Goal: Information Seeking & Learning: Learn about a topic

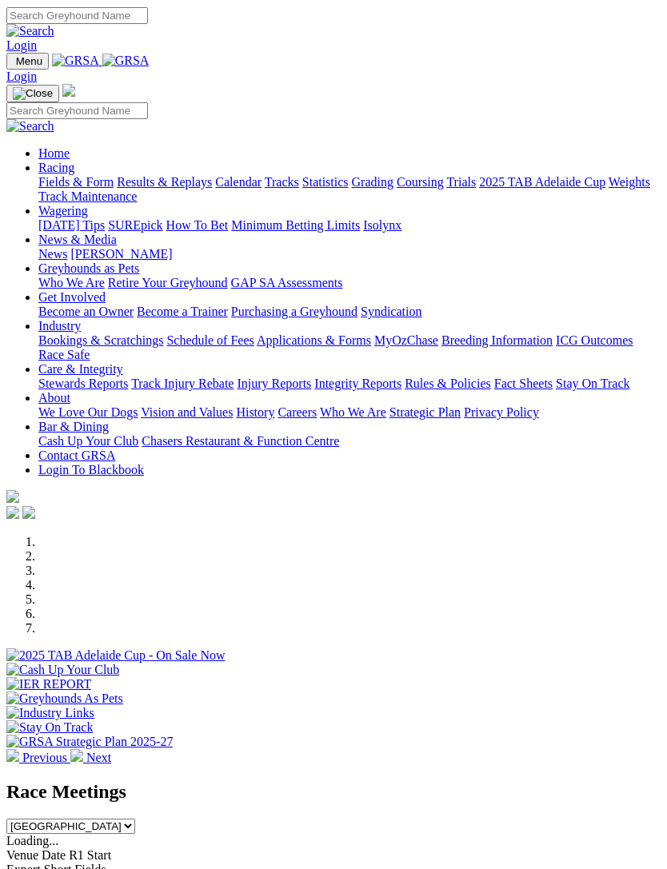
click at [13, 64] on img "Toggle navigation" at bounding box center [13, 64] width 0 height 0
click at [74, 164] on link "Racing" at bounding box center [56, 167] width 36 height 14
click at [215, 188] on link "Calendar" at bounding box center [238, 181] width 46 height 14
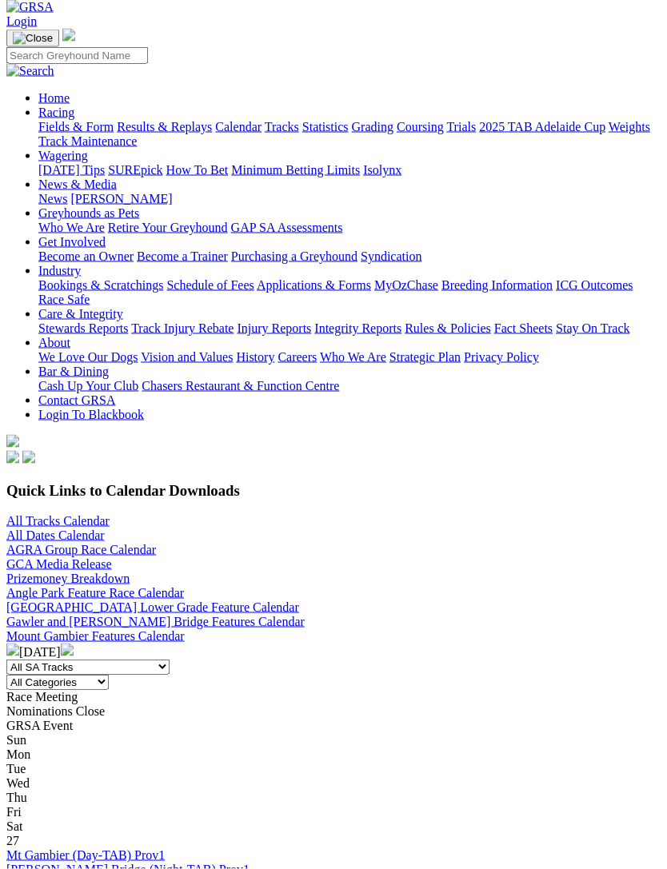
scroll to position [84, 0]
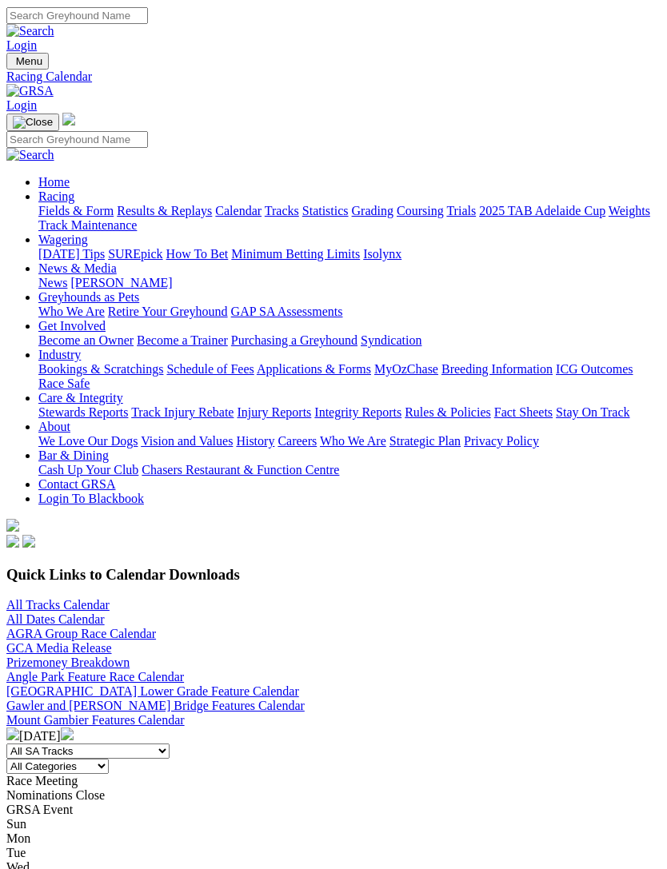
click at [58, 597] on link "All Tracks Calendar" at bounding box center [57, 604] width 103 height 14
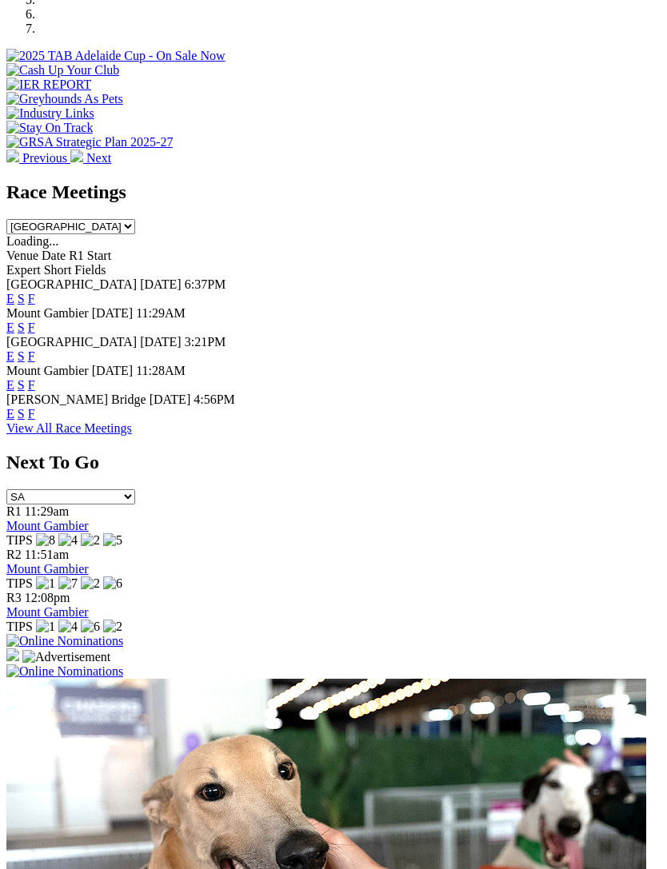
scroll to position [745, 0]
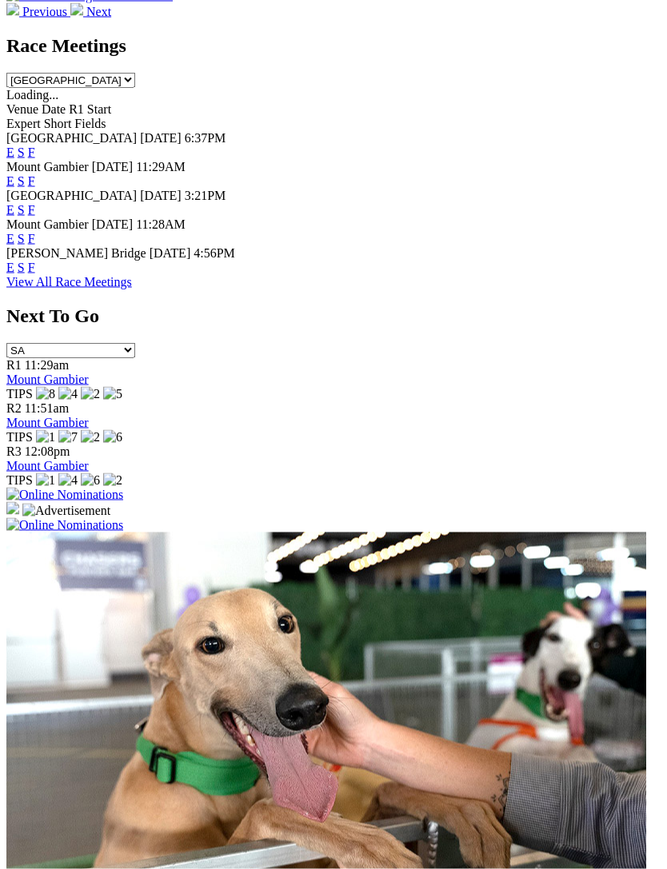
click at [123, 518] on img at bounding box center [64, 525] width 117 height 14
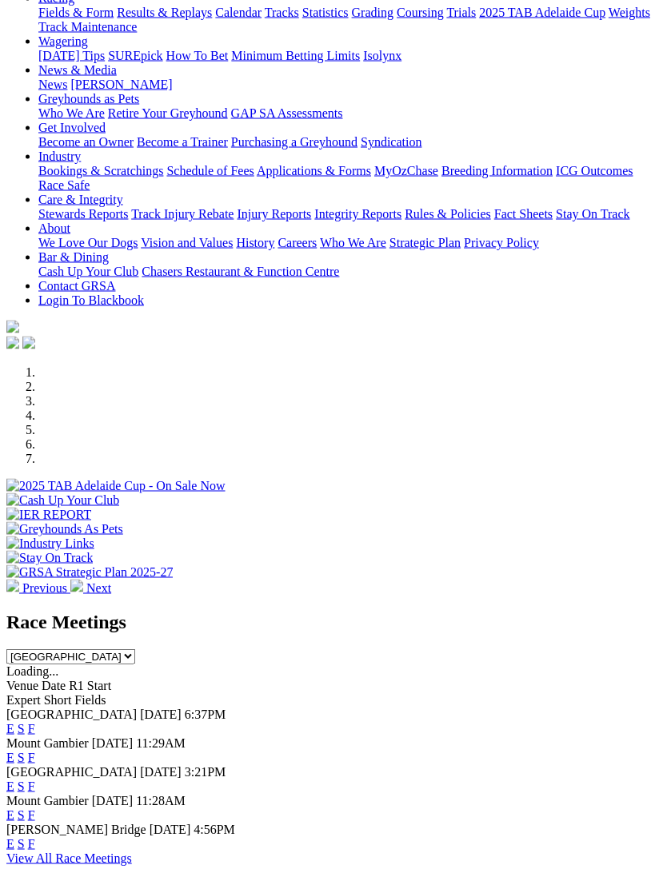
scroll to position [169, 0]
click at [35, 722] on link "F" at bounding box center [31, 729] width 7 height 14
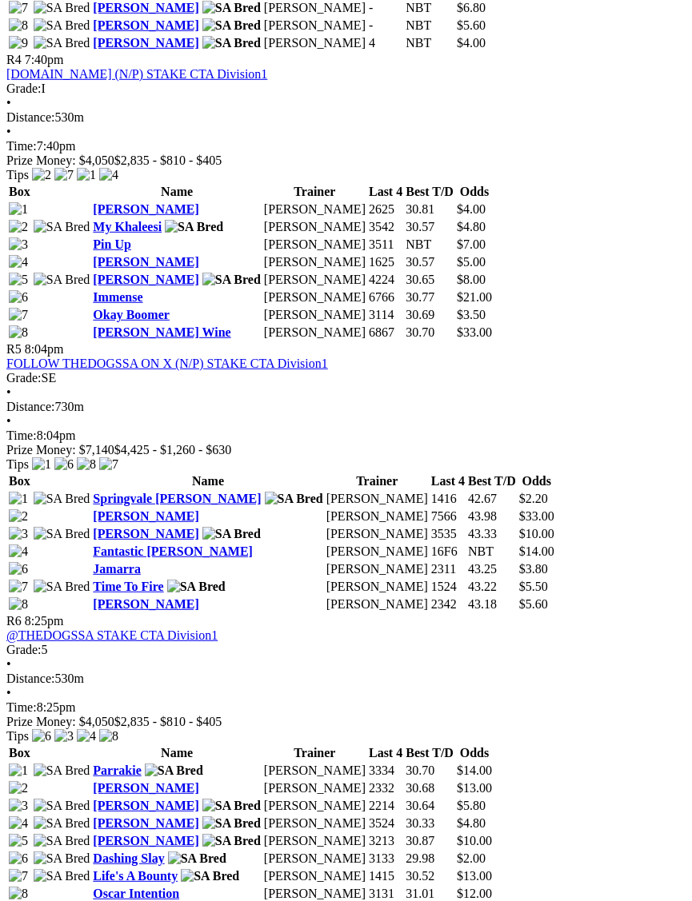
scroll to position [1659, 0]
